Goal: Check status: Check status

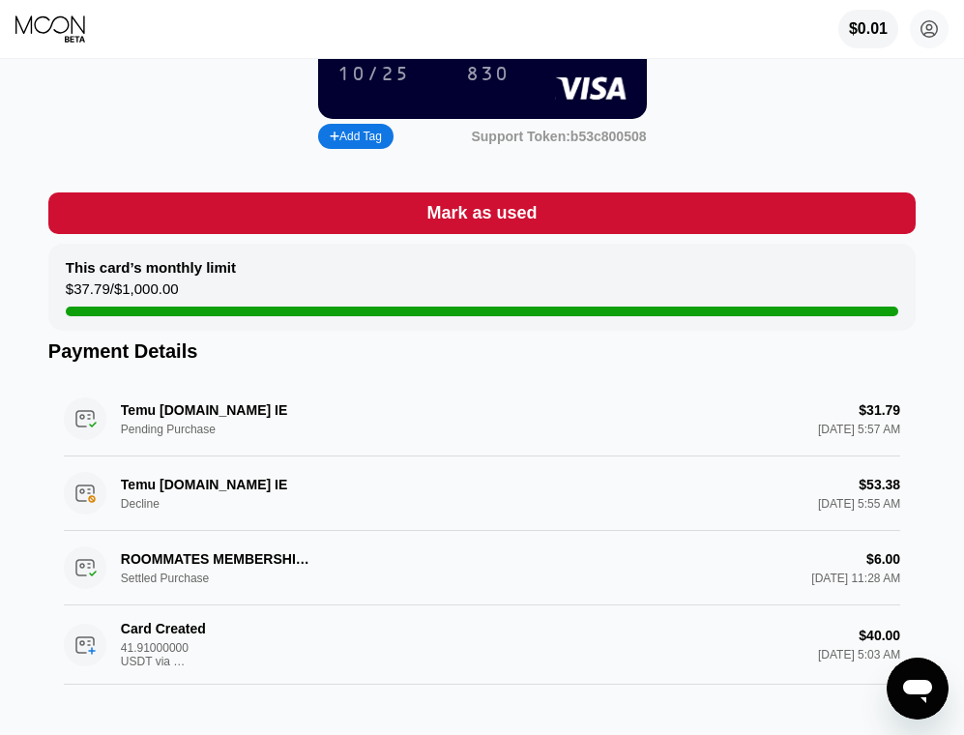
scroll to position [247, 0]
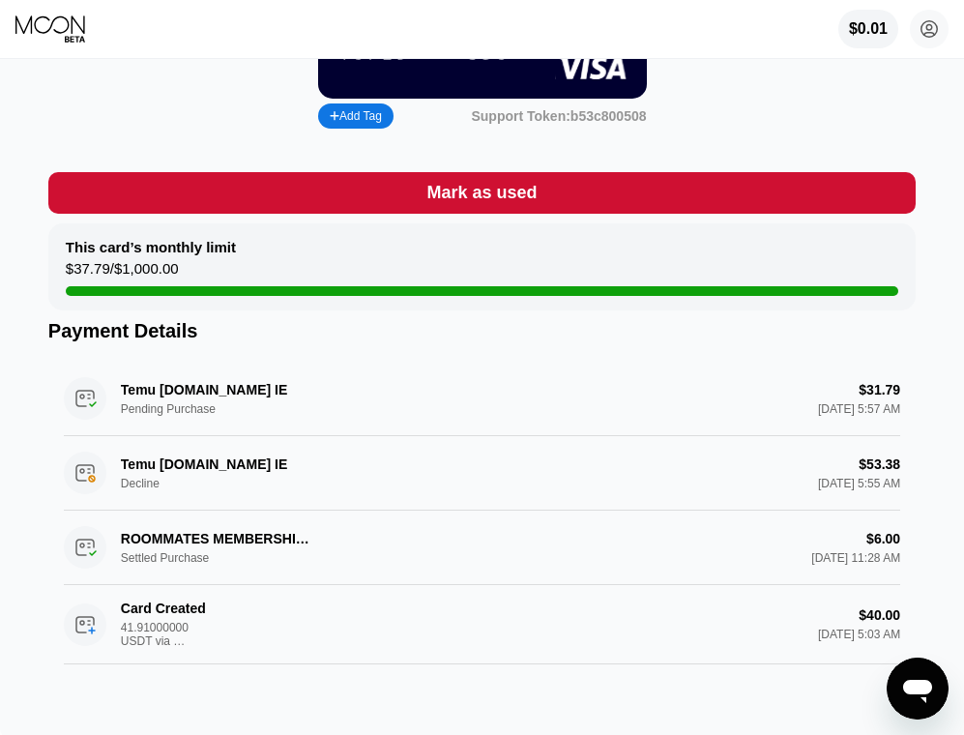
click at [280, 574] on div "ROOMMATES MEMBERSHIP +18886298013 US Settled Purchase $6.00 Sep 22, 2025 11:28 …" at bounding box center [482, 548] width 837 height 74
click at [214, 563] on div "ROOMMATES MEMBERSHIP +18886298013 US Settled Purchase $6.00 Sep 22, 2025 11:28 …" at bounding box center [482, 548] width 837 height 74
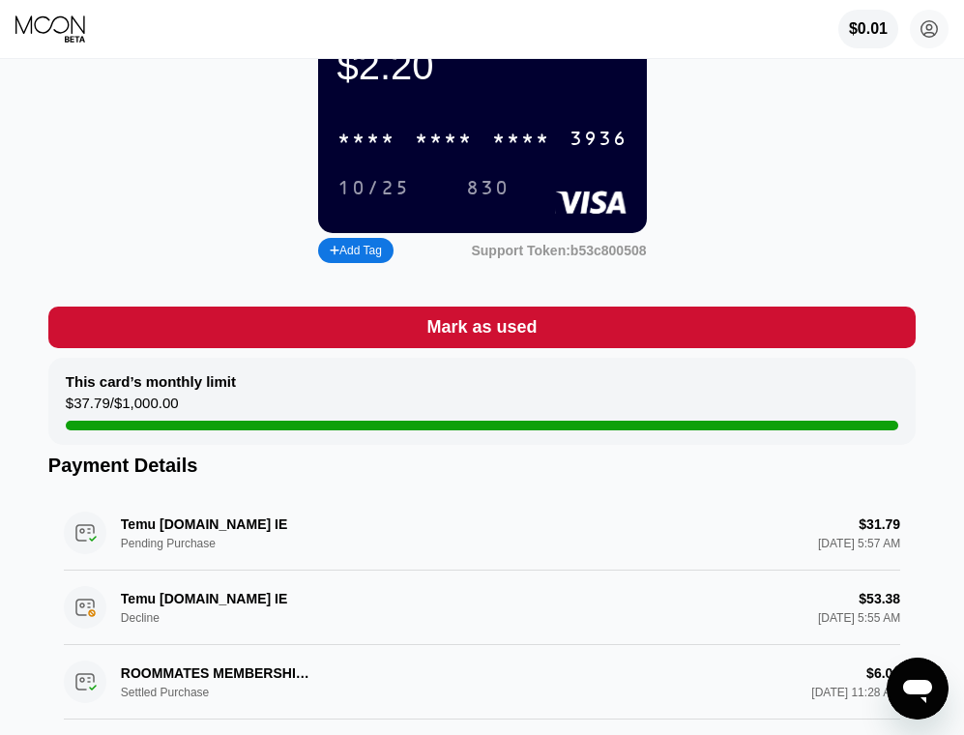
scroll to position [0, 0]
